Goal: Complete application form

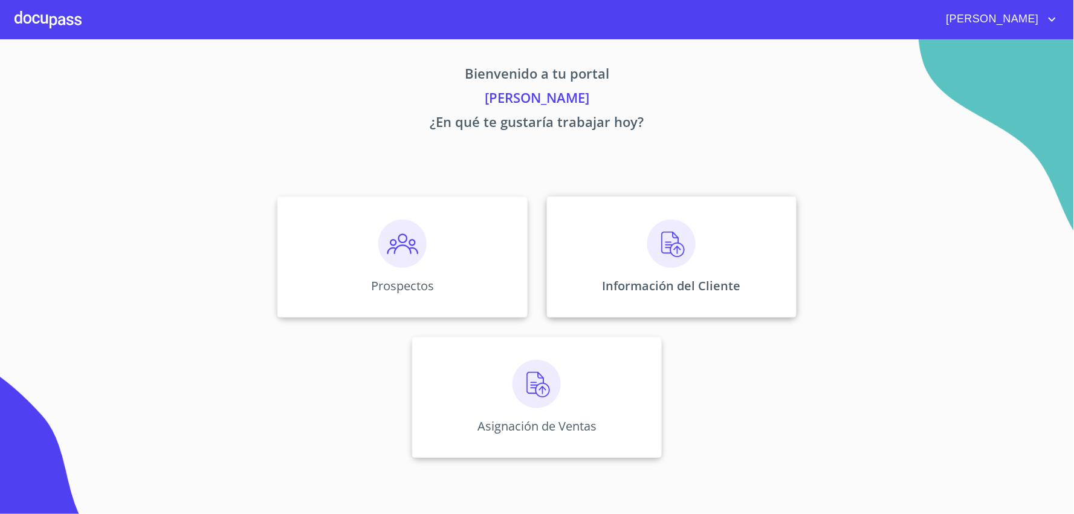
click at [619, 259] on div "Información del Cliente" at bounding box center [672, 256] width 250 height 121
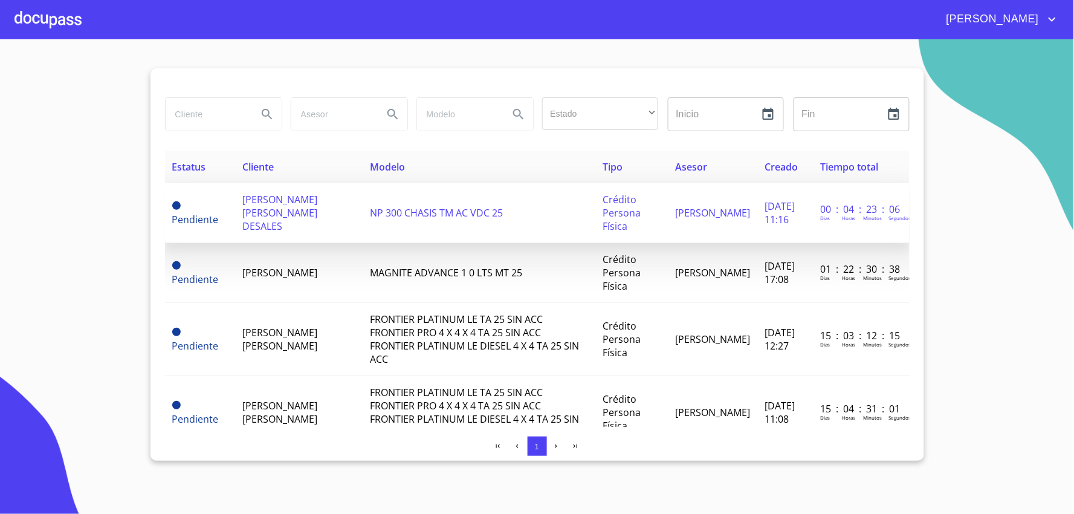
click at [287, 221] on span "[PERSON_NAME] [PERSON_NAME] DESALES" at bounding box center [279, 213] width 75 height 40
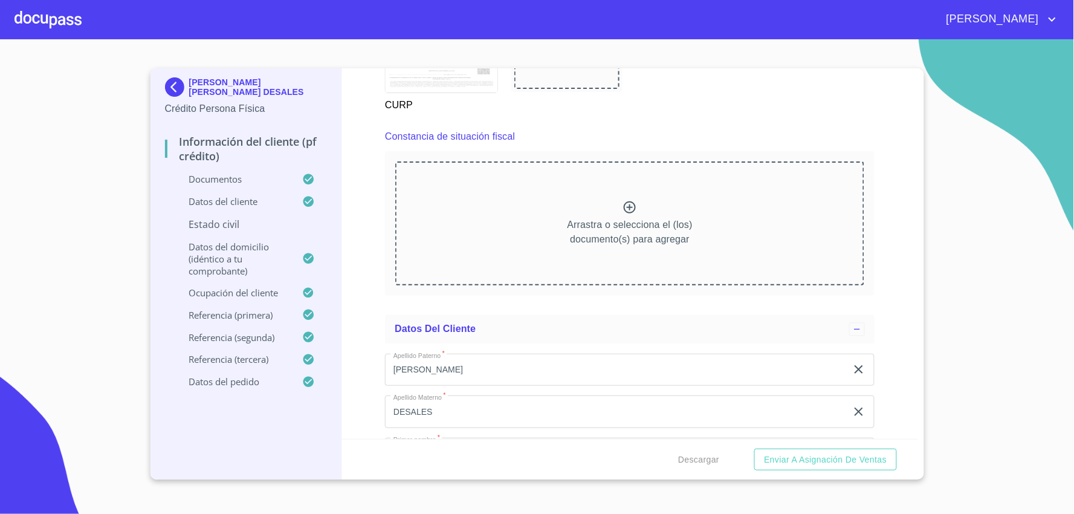
scroll to position [3359, 0]
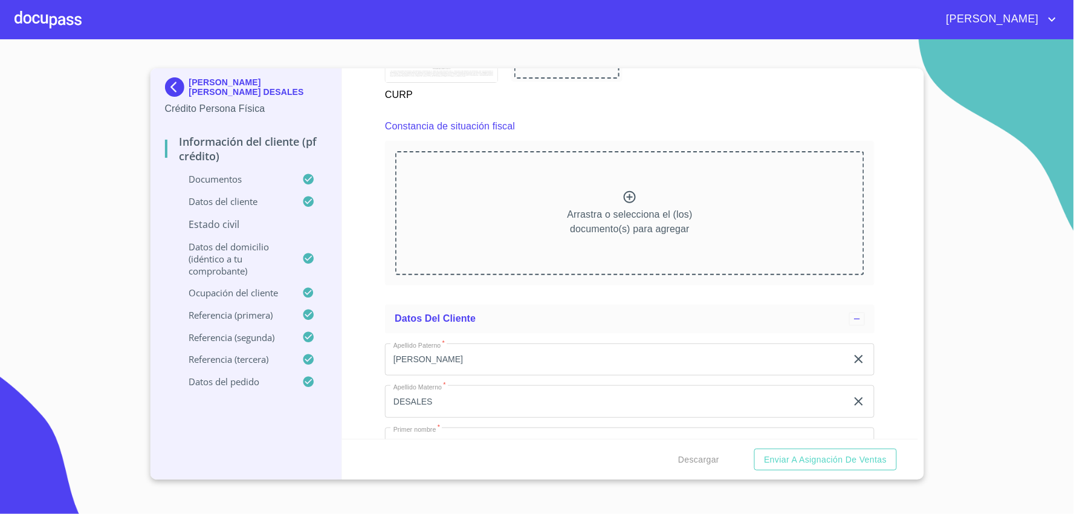
click at [623, 190] on icon at bounding box center [630, 197] width 15 height 15
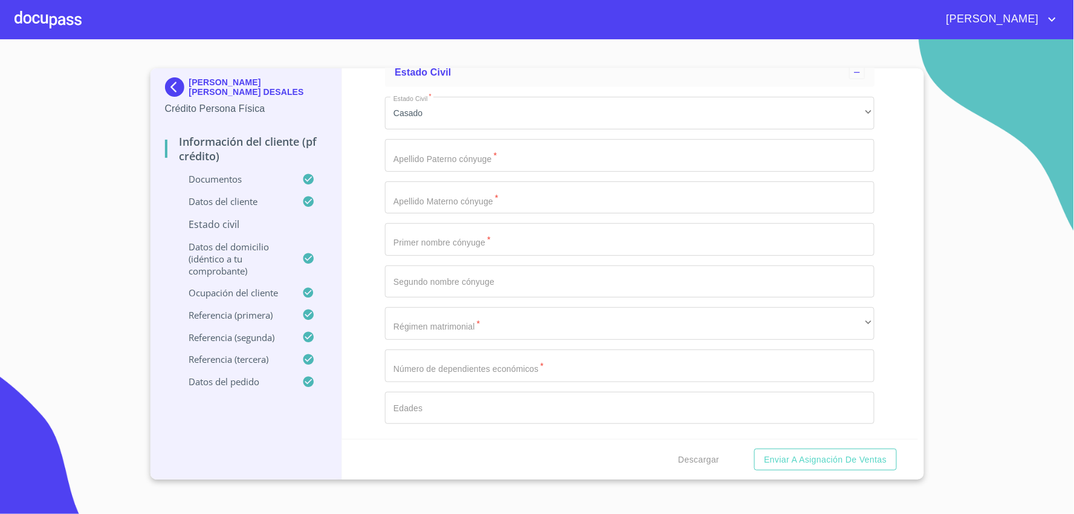
scroll to position [4568, 0]
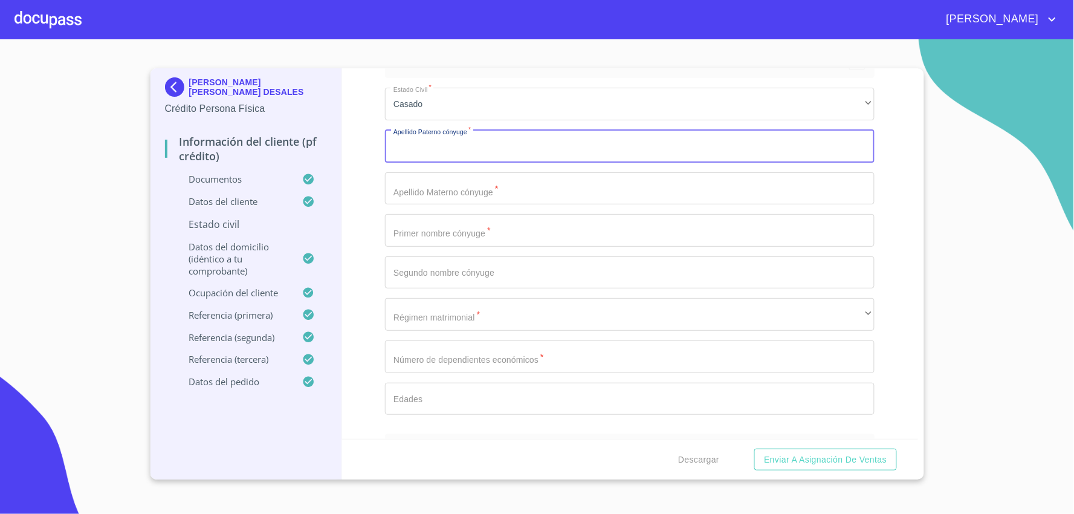
click at [522, 132] on input "Documento de identificación   *" at bounding box center [630, 146] width 490 height 33
type input "[PERSON_NAME]"
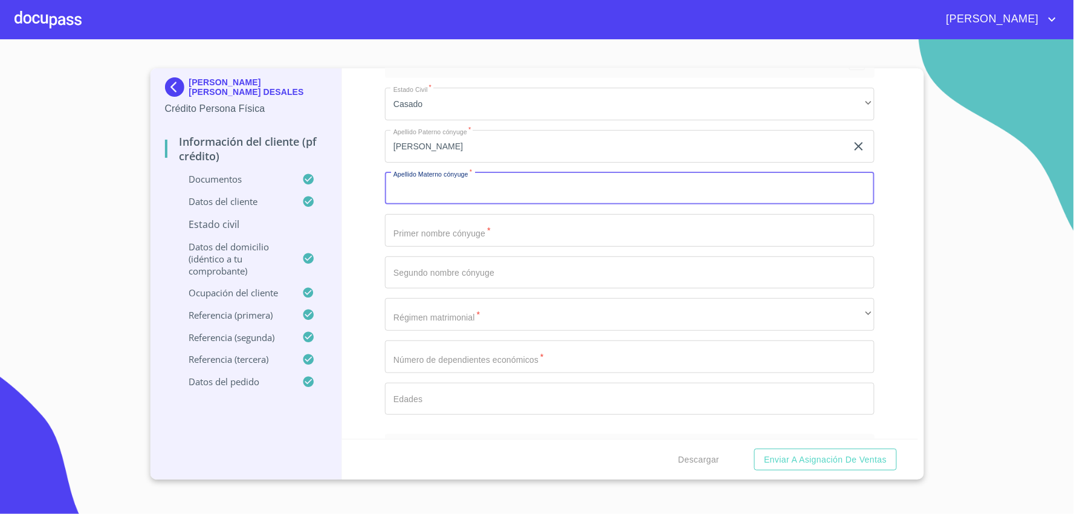
click at [490, 189] on input "Documento de identificación   *" at bounding box center [630, 188] width 490 height 33
type input "[PERSON_NAME]"
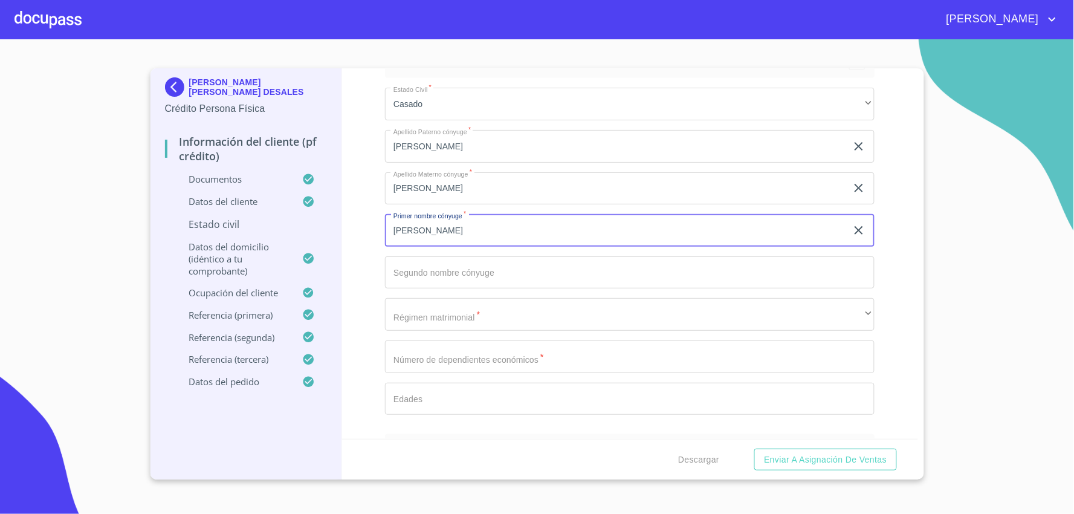
type input "[PERSON_NAME]"
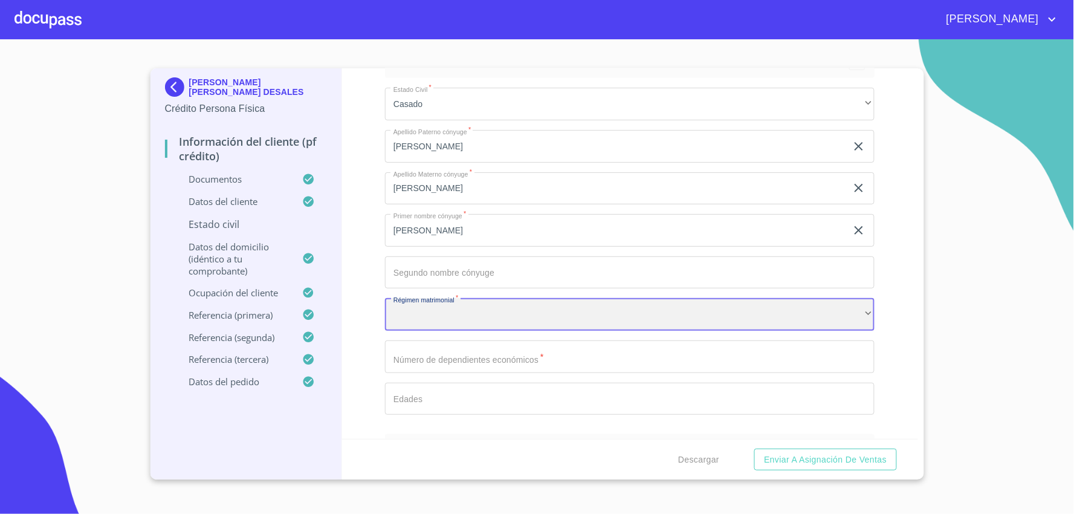
click at [475, 302] on div "​" at bounding box center [630, 314] width 490 height 33
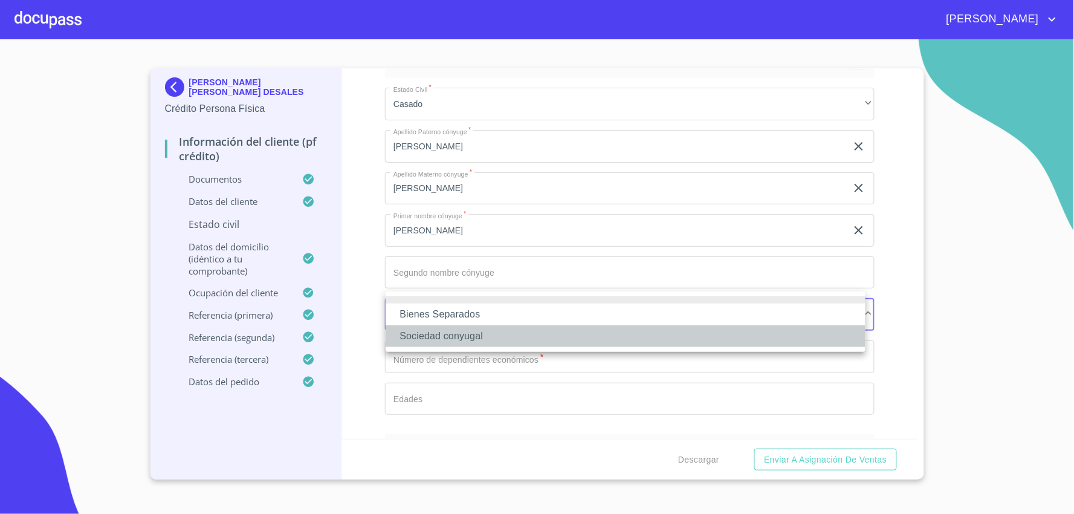
click at [497, 331] on li "Sociedad conyugal" at bounding box center [626, 336] width 480 height 22
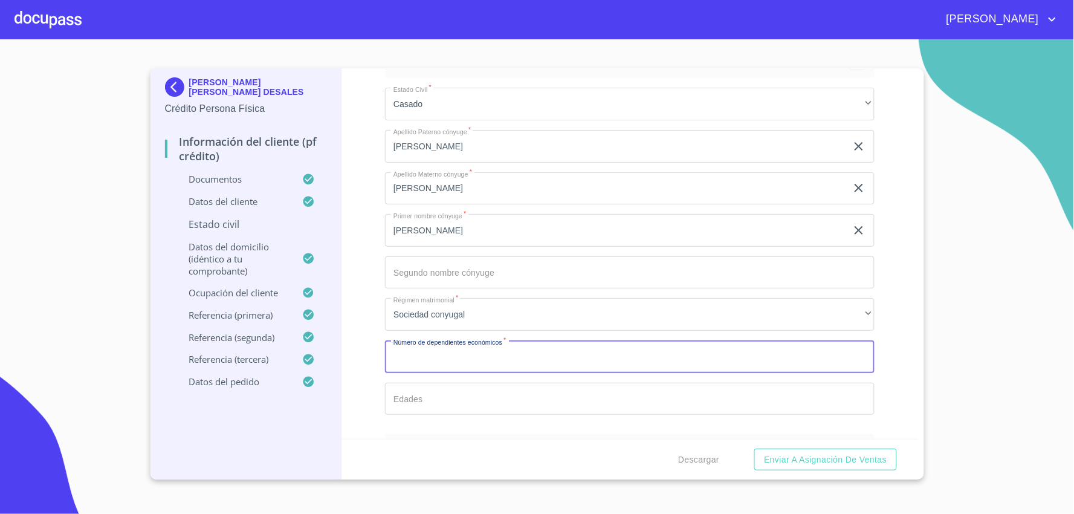
click at [463, 354] on input "Documento de identificación   *" at bounding box center [630, 356] width 490 height 33
type input "2"
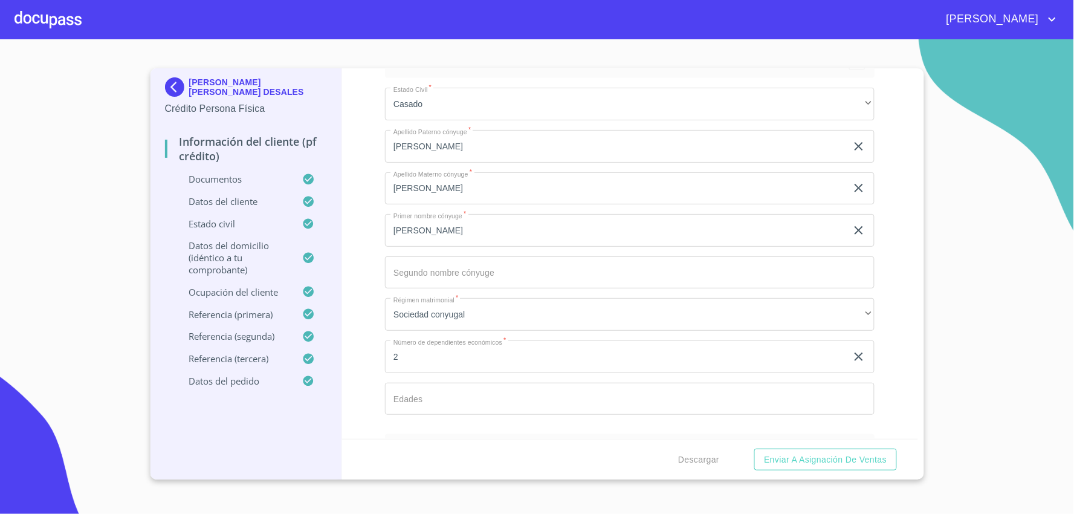
click at [499, 409] on div "Estado Civil   * [PERSON_NAME] ​ Apellido [PERSON_NAME] cónyuge   * [PERSON_NAM…" at bounding box center [630, 251] width 490 height 346
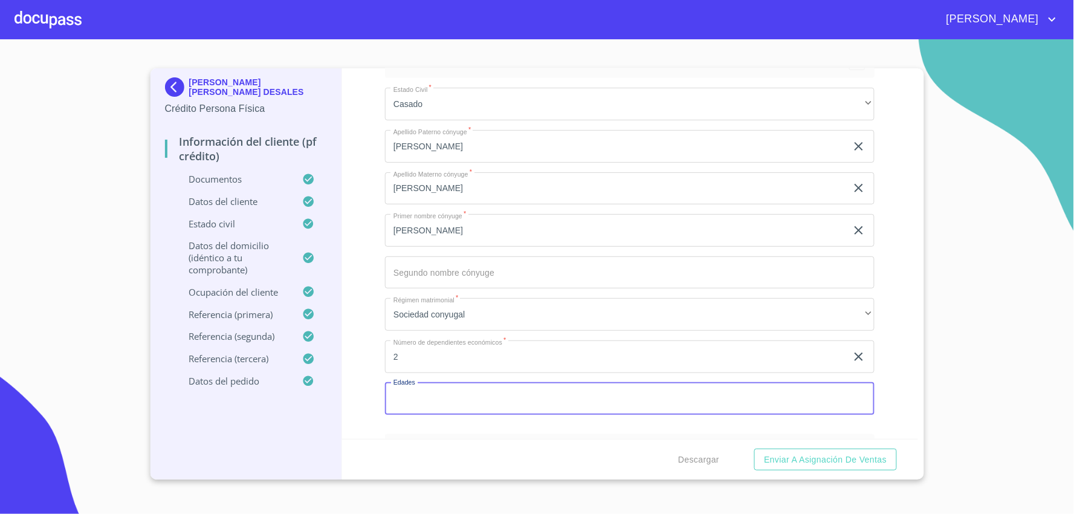
click at [499, 403] on input "Documento de identificación   *" at bounding box center [630, 399] width 490 height 33
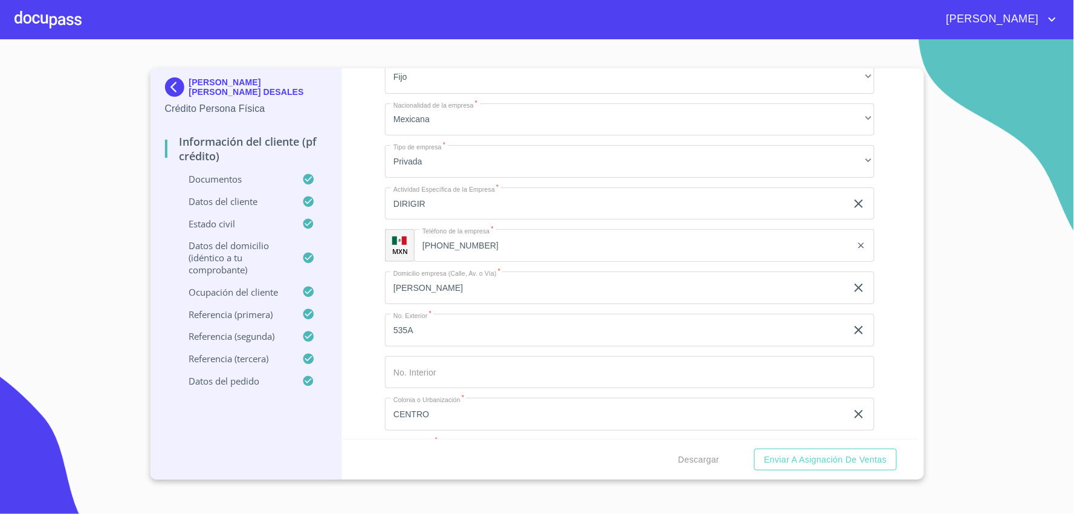
scroll to position [5777, 0]
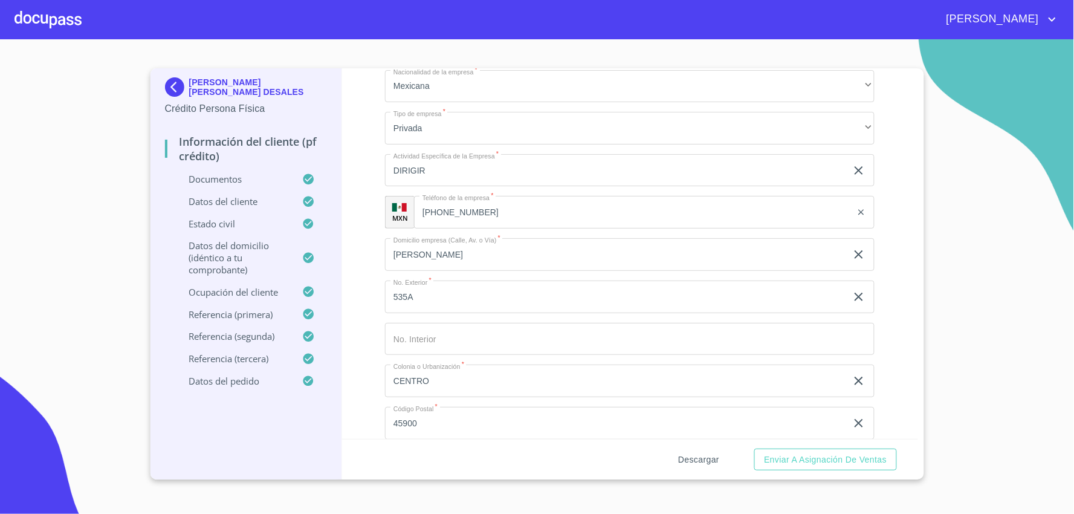
type input "8-12"
click at [706, 458] on span "Descargar" at bounding box center [698, 459] width 41 height 15
